Goal: Navigation & Orientation: Go to known website

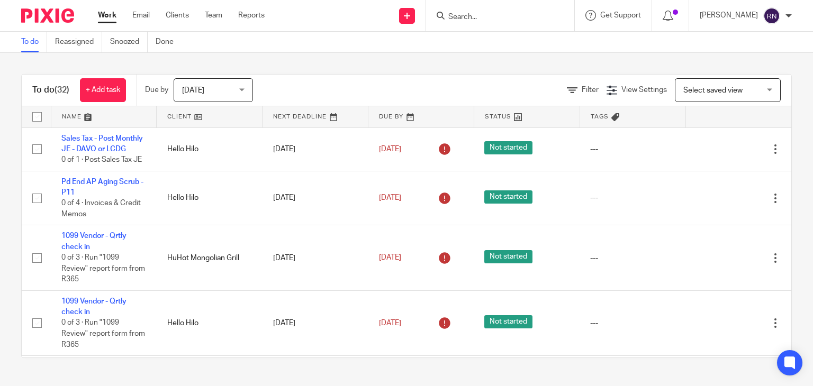
click at [492, 10] on form at bounding box center [503, 15] width 113 height 13
click at [485, 15] on input "Search" at bounding box center [494, 18] width 95 height 10
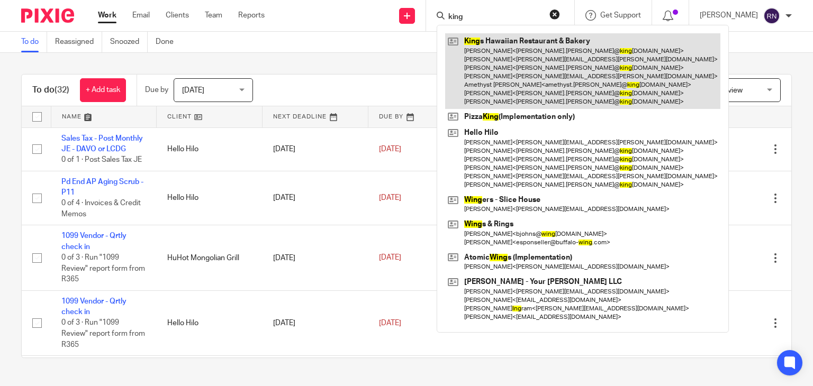
type input "king"
click at [523, 61] on link at bounding box center [582, 71] width 275 height 76
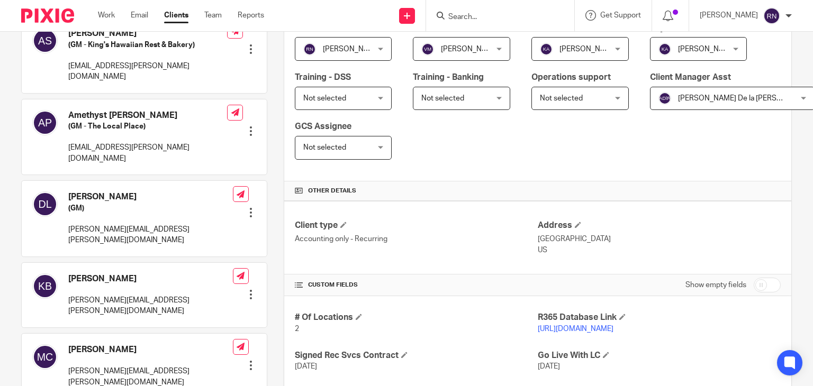
scroll to position [308, 0]
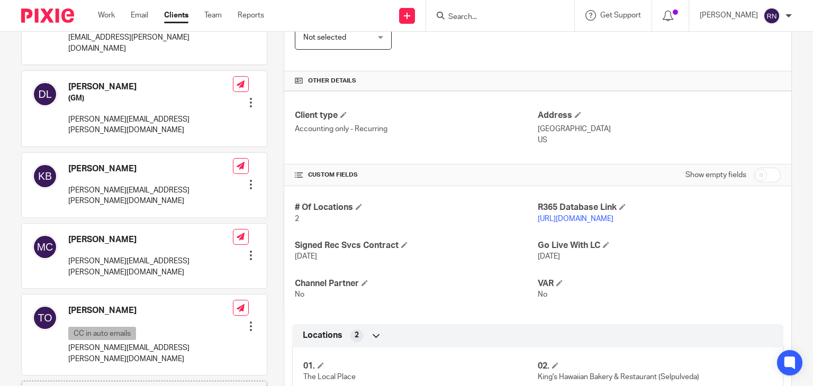
click at [613, 215] on link "[URL][DOMAIN_NAME]" at bounding box center [576, 218] width 76 height 7
